Goal: Find contact information: Find contact information

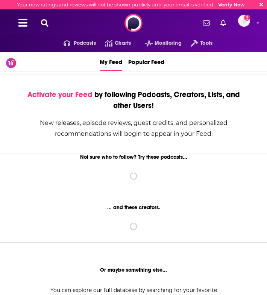
click at [45, 20] on icon at bounding box center [45, 23] width 8 height 8
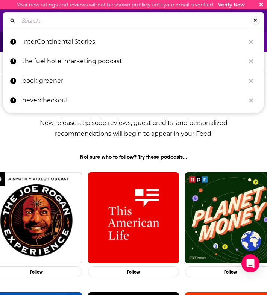
paste input "Generally Intelligent"
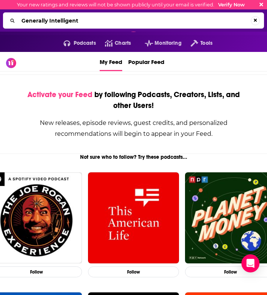
type input "Generally Intelligent"
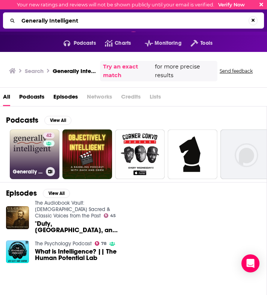
click at [35, 137] on link "42 Generally Intelligent" at bounding box center [35, 154] width 50 height 50
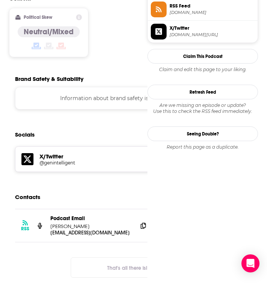
scroll to position [645, 0]
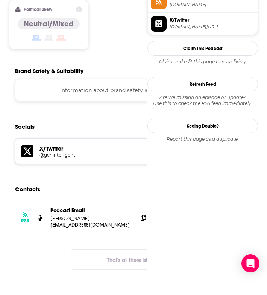
click at [101, 207] on div "Podcast Email [PERSON_NAME]" at bounding box center [90, 214] width 81 height 14
click at [143, 214] on icon at bounding box center [142, 217] width 5 height 6
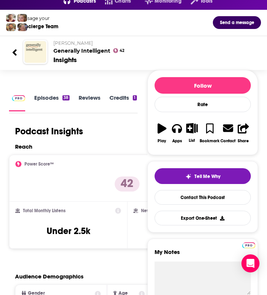
scroll to position [0, 0]
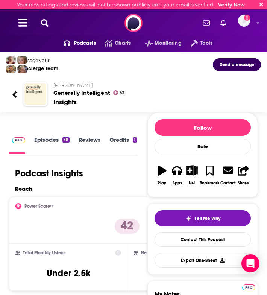
click at [45, 21] on icon at bounding box center [45, 23] width 8 height 8
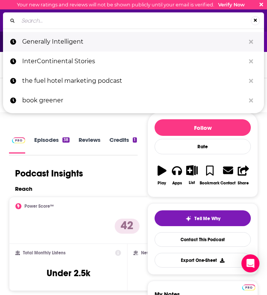
type input "People of AI"
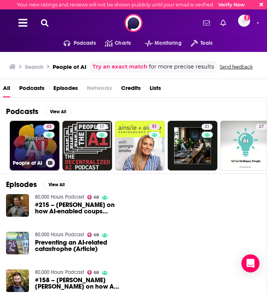
click at [32, 140] on link "43 People of AI" at bounding box center [35, 146] width 50 height 50
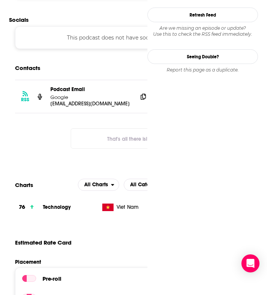
scroll to position [748, 0]
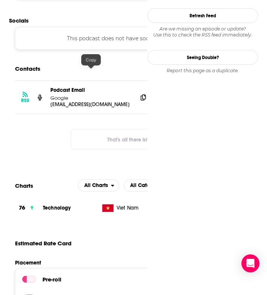
click at [128, 129] on button "That's all there is!" at bounding box center [127, 139] width 113 height 20
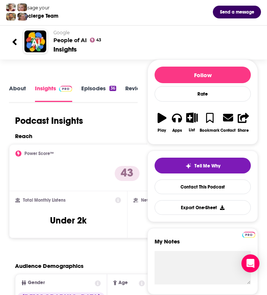
scroll to position [0, 0]
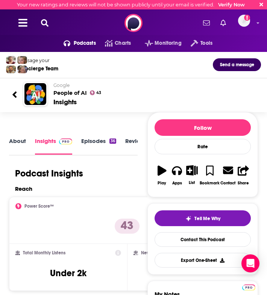
click at [47, 22] on icon at bounding box center [45, 23] width 8 height 8
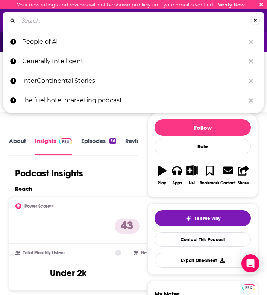
type input "Vanishing Gradients"
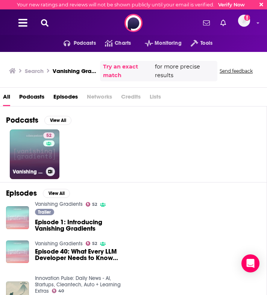
click at [33, 151] on link "52 Vanishing Gradients" at bounding box center [35, 154] width 50 height 50
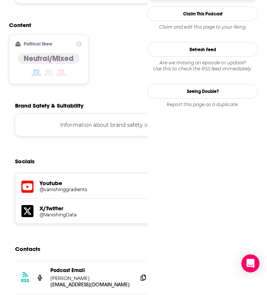
scroll to position [671, 0]
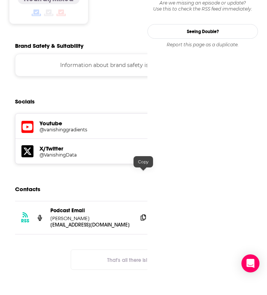
click at [142, 214] on icon at bounding box center [142, 217] width 5 height 6
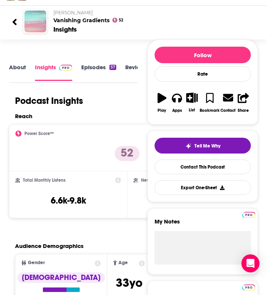
scroll to position [0, 0]
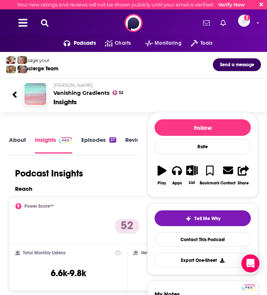
click at [46, 22] on icon at bounding box center [45, 23] width 8 height 8
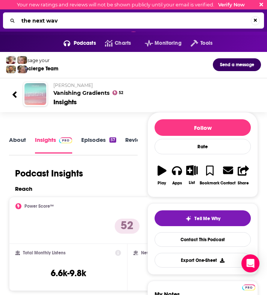
type input "the next wave"
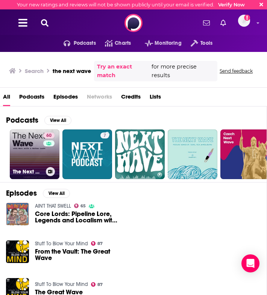
click at [44, 151] on div "60" at bounding box center [49, 149] width 13 height 35
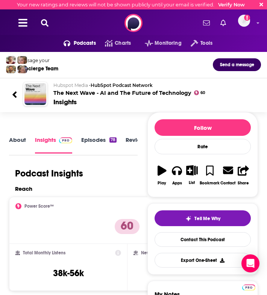
click at [45, 23] on icon at bounding box center [45, 23] width 8 height 8
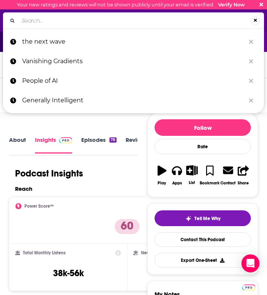
type input "AI Inside"
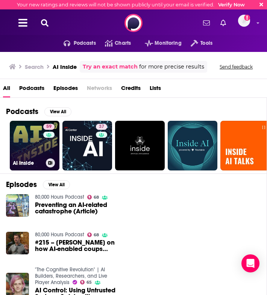
click at [41, 136] on link "59 AI Inside" at bounding box center [35, 146] width 50 height 50
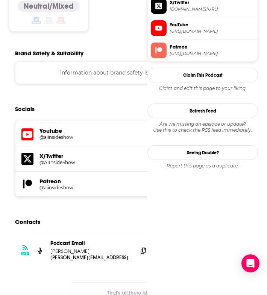
scroll to position [785, 0]
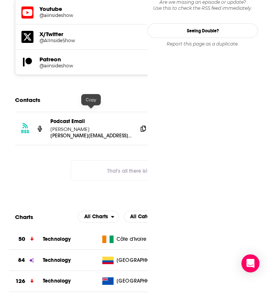
click at [134, 112] on div "RSS Podcast Email [PERSON_NAME] [PERSON_NAME][EMAIL_ADDRESS][DOMAIN_NAME] [PERS…" at bounding box center [127, 128] width 224 height 33
click at [141, 125] on icon at bounding box center [142, 128] width 5 height 6
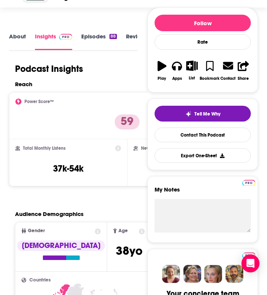
scroll to position [0, 0]
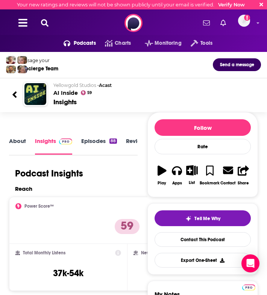
click at [54, 23] on div "Podcasts Charts Monitoring Tools For Business For Podcasters More Email not ver…" at bounding box center [133, 22] width 267 height 27
click at [46, 23] on icon at bounding box center [45, 23] width 8 height 8
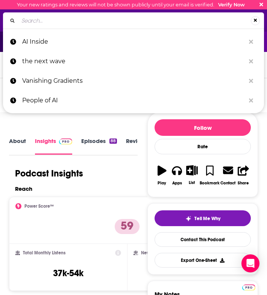
type input "Pioneers of AI"
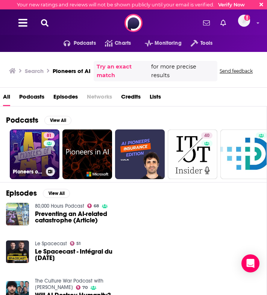
click at [35, 141] on link "81 Pioneers of AI" at bounding box center [35, 154] width 50 height 50
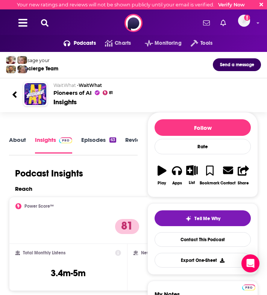
click at [49, 23] on button at bounding box center [45, 23] width 12 height 9
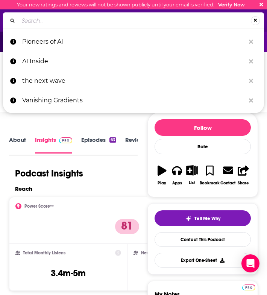
type input "People of AI"
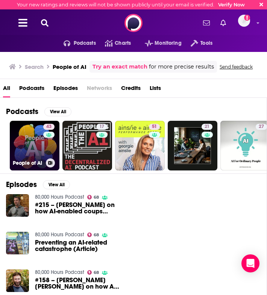
click at [41, 142] on link "43 People of AI" at bounding box center [35, 146] width 50 height 50
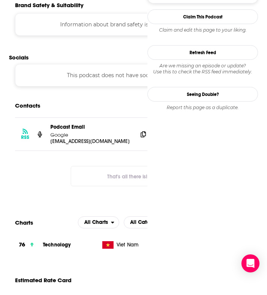
scroll to position [671, 0]
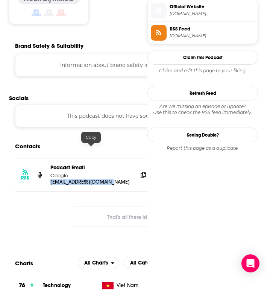
drag, startPoint x: 48, startPoint y: 149, endPoint x: 113, endPoint y: 147, distance: 65.0
click at [113, 158] on div "RSS Podcast Email Google [EMAIL_ADDRESS][DOMAIN_NAME] [DOMAIN_NAME][EMAIL_ADDRE…" at bounding box center [127, 174] width 224 height 33
copy p "[EMAIL_ADDRESS][DOMAIN_NAME]"
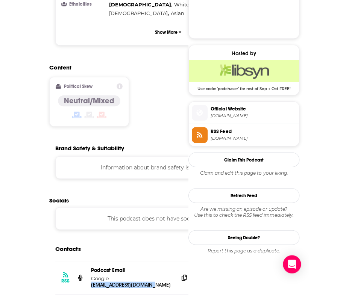
scroll to position [0, 0]
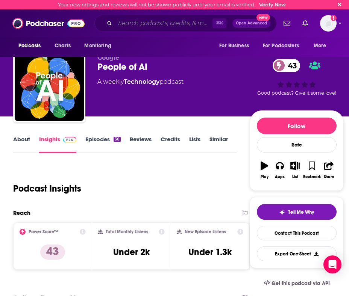
click at [129, 26] on input "Search podcasts, credits, & more..." at bounding box center [163, 23] width 97 height 12
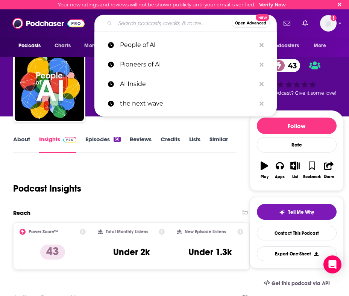
paste input "The Next Wave"
type input "The Next Wave"
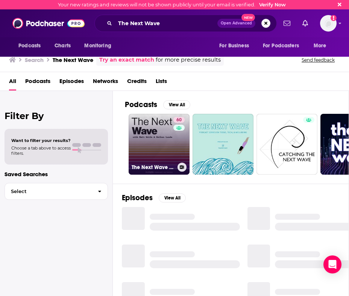
click at [155, 121] on link "60 The Next Wave - AI and The Future of Technology" at bounding box center [158, 144] width 61 height 61
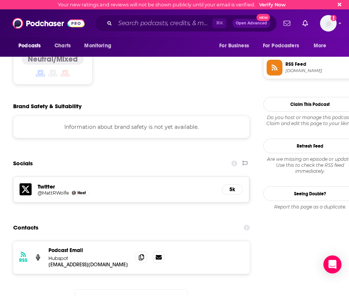
scroll to position [650, 0]
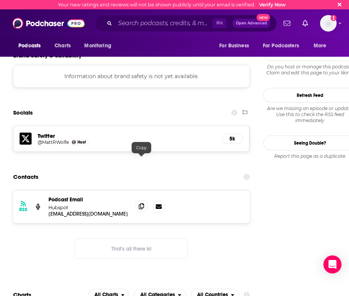
click at [140, 203] on icon at bounding box center [141, 206] width 5 height 6
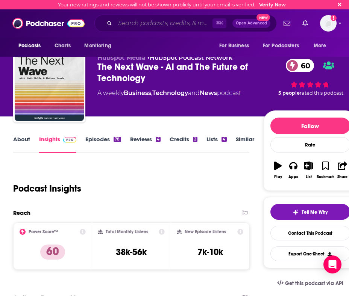
click at [129, 29] on input "Search podcasts, credits, & more..." at bounding box center [163, 23] width 97 height 12
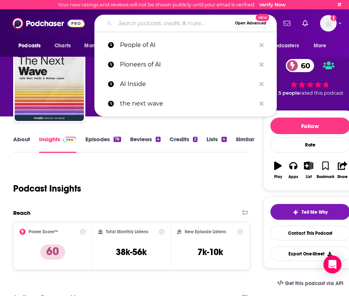
paste input "Pioneers of AI"
type input "Pioneers of AI"
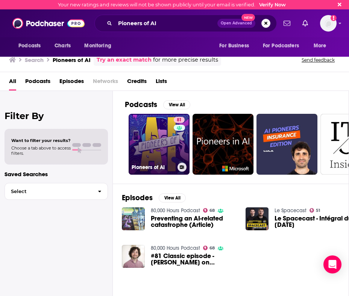
click at [165, 141] on link "81 Pioneers of AI" at bounding box center [158, 144] width 61 height 61
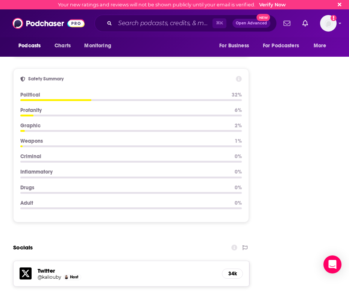
scroll to position [998, 0]
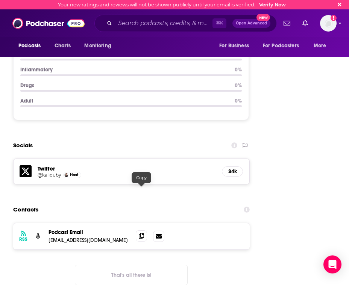
click at [140, 233] on icon at bounding box center [141, 236] width 5 height 6
